Goal: Contribute content: Add original content to the website for others to see

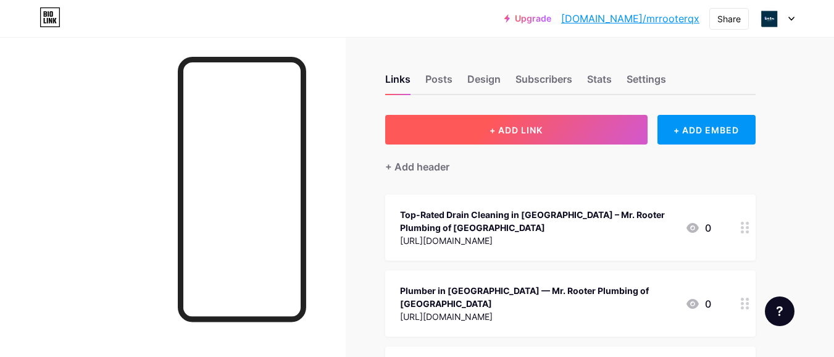
click at [531, 136] on button "+ ADD LINK" at bounding box center [516, 130] width 262 height 30
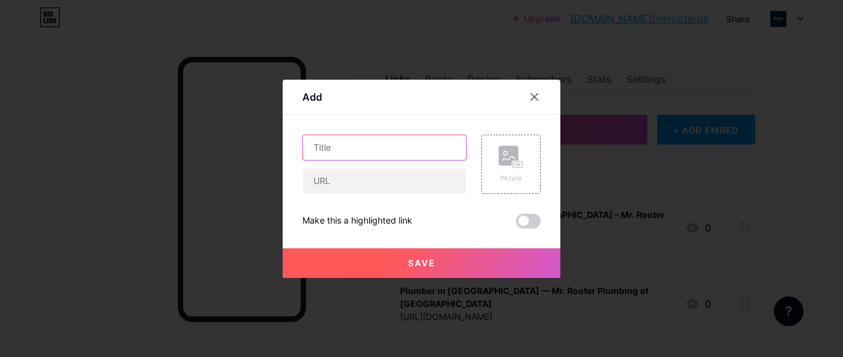
click at [320, 149] on input "text" at bounding box center [384, 147] width 163 height 25
paste input "The Smart Way to Find a Trusted Plumber in [GEOGRAPHIC_DATA]"
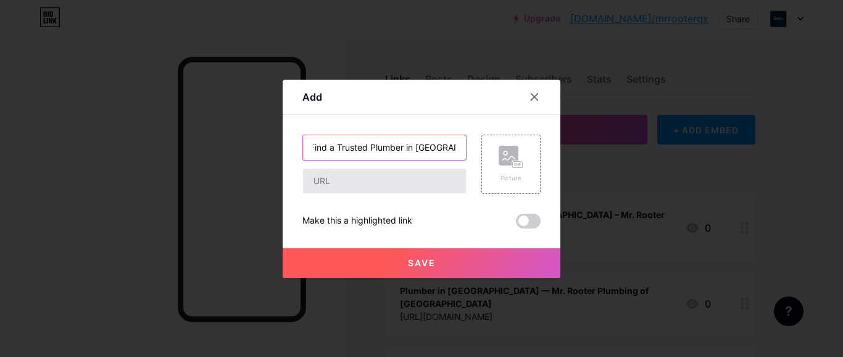
type input "The Smart Way to Find a Trusted Plumber in [GEOGRAPHIC_DATA]"
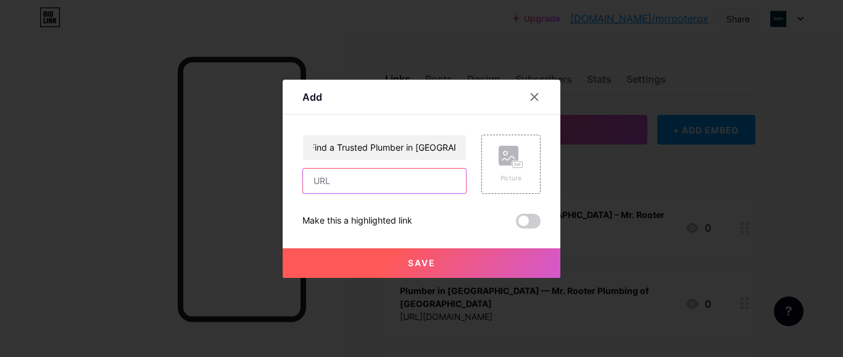
click at [333, 181] on input "text" at bounding box center [384, 181] width 163 height 25
paste input "[URL][DOMAIN_NAME]"
type input "[URL][DOMAIN_NAME]"
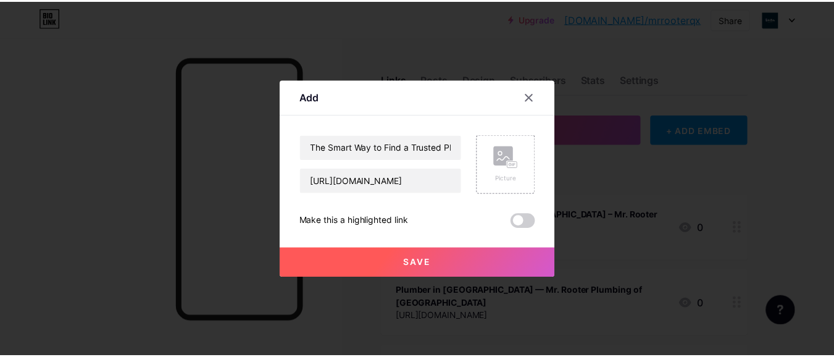
scroll to position [0, 0]
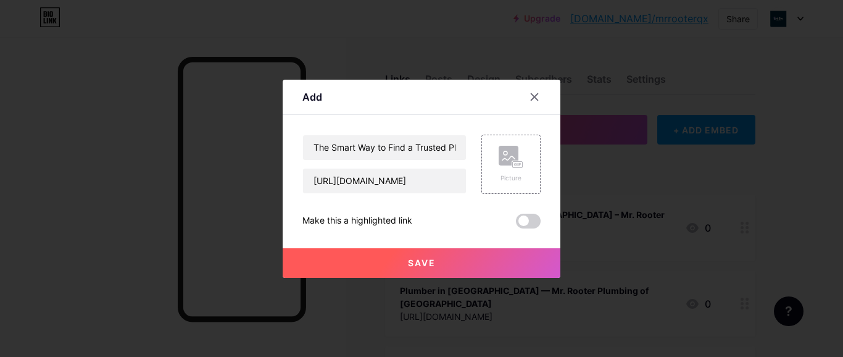
click at [377, 257] on button "Save" at bounding box center [422, 263] width 278 height 30
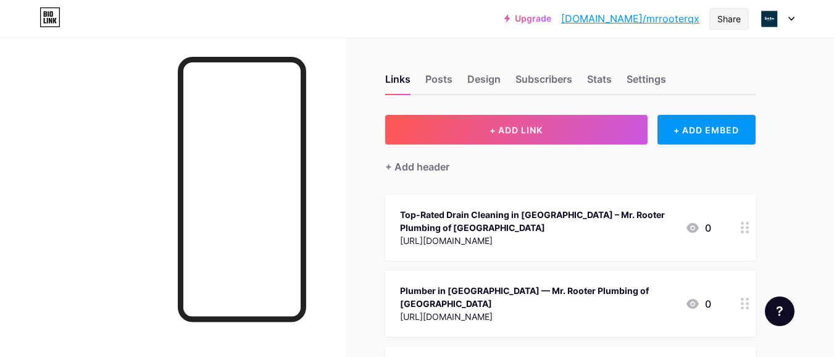
click at [725, 23] on div "Share" at bounding box center [728, 18] width 23 height 13
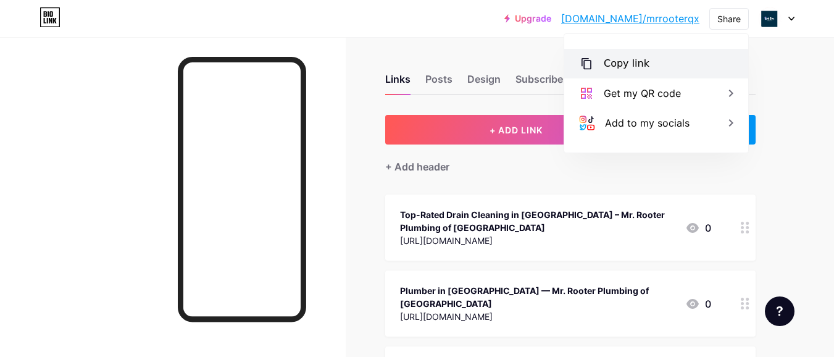
click at [649, 60] on div "Copy link" at bounding box center [656, 64] width 184 height 30
click at [664, 54] on div "Copy link" at bounding box center [656, 64] width 184 height 30
